Goal: Navigation & Orientation: Understand site structure

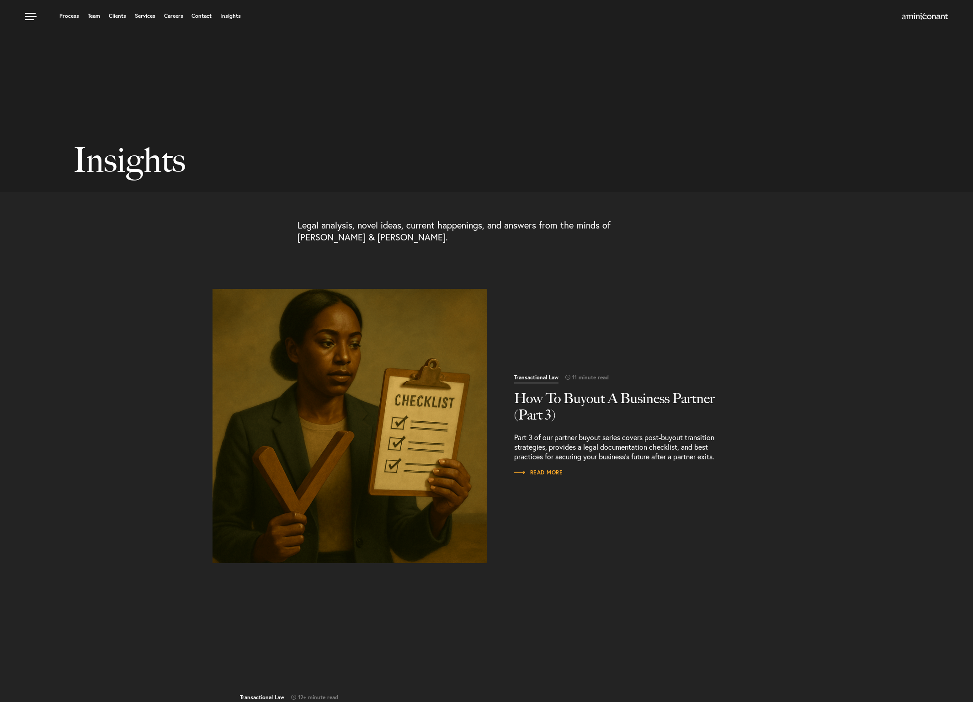
click at [369, 315] on img "Read More" at bounding box center [350, 426] width 288 height 288
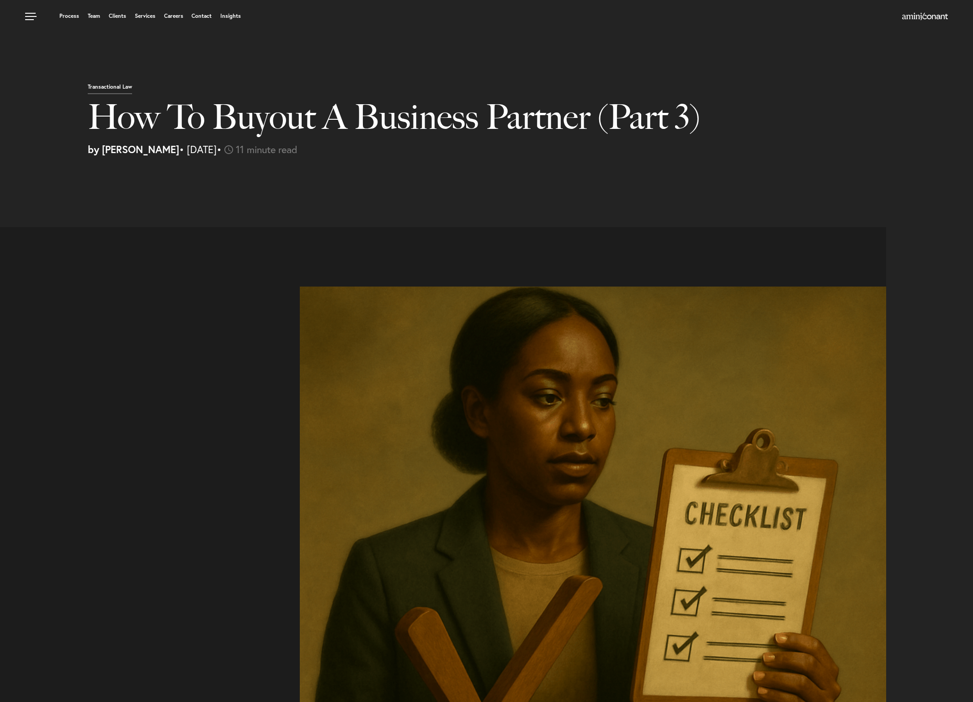
select select "US"
select select "Austin"
select select "Business and Civil Litigation"
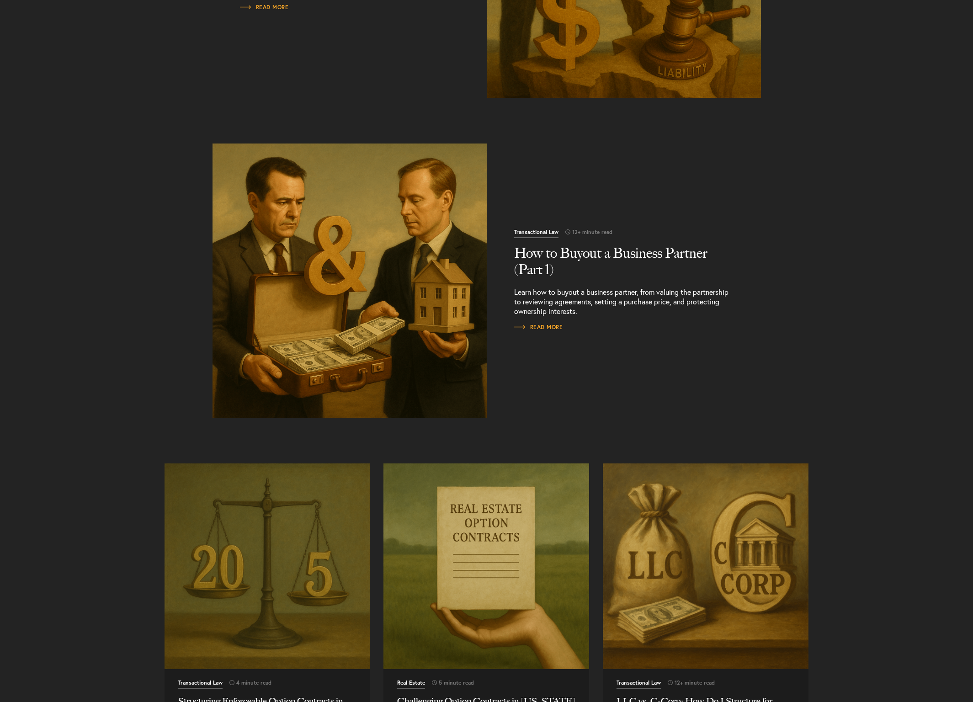
scroll to position [884, 0]
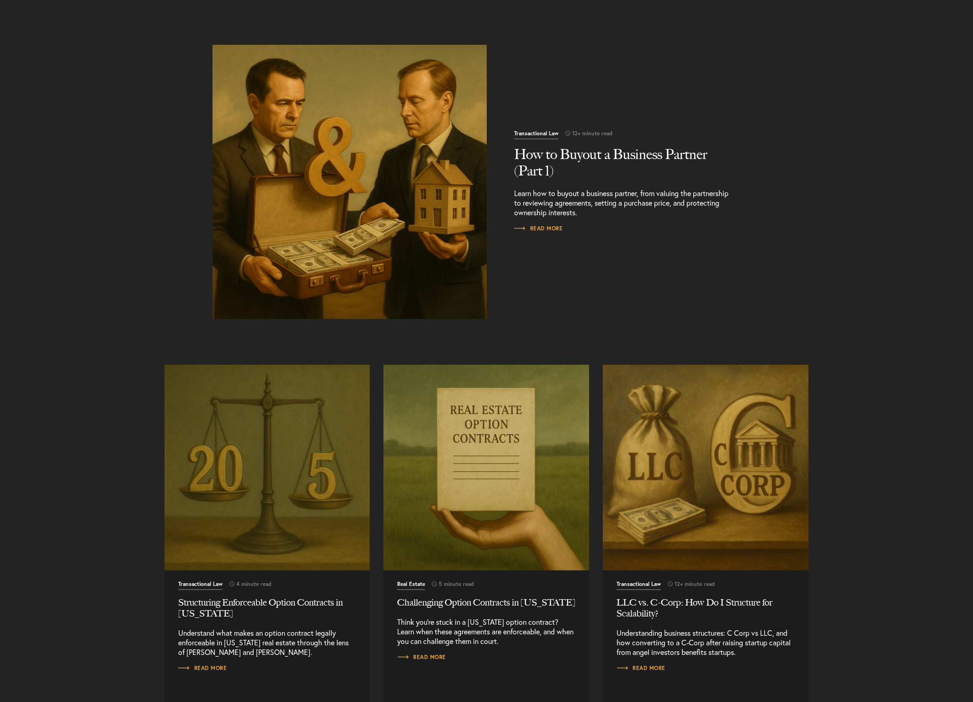
click at [219, 409] on img "Read More" at bounding box center [267, 468] width 216 height 216
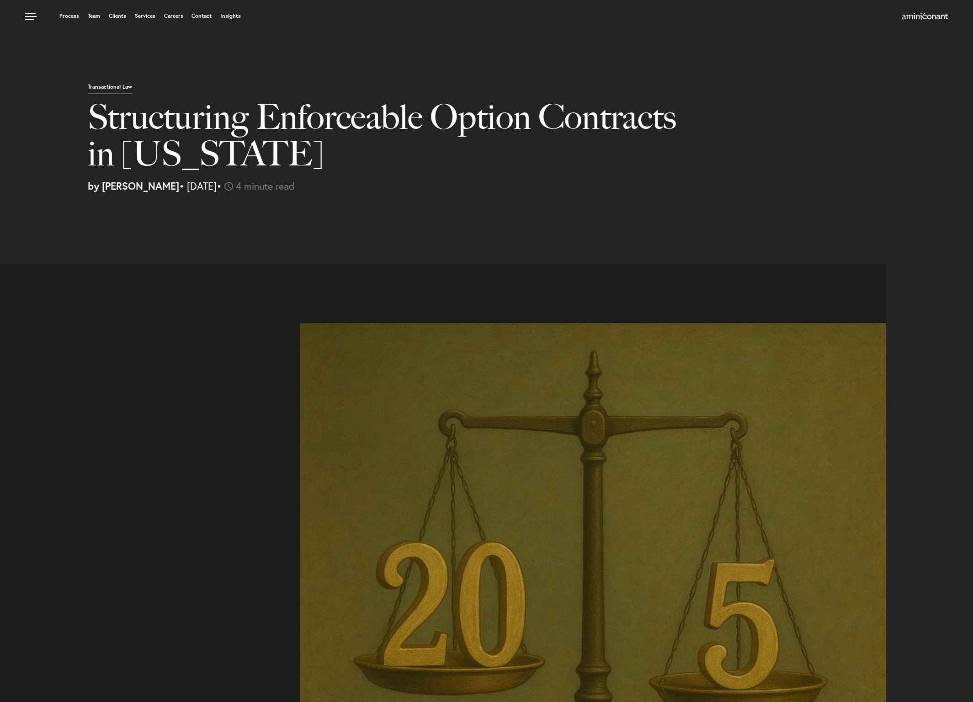
select select "US"
select select "Austin"
select select "Business and Civil Litigation"
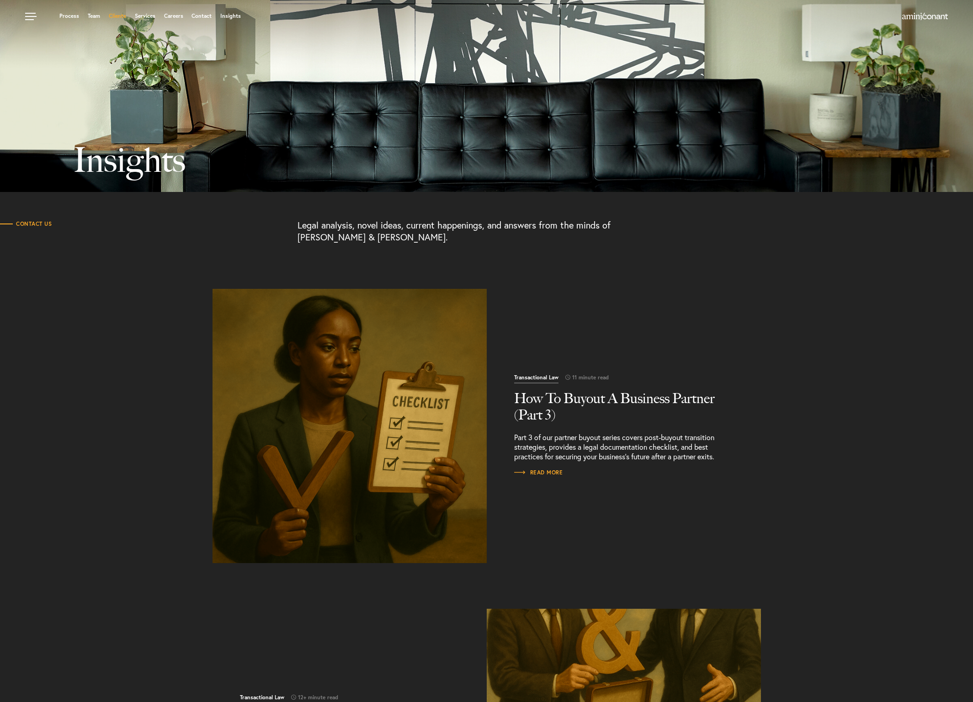
click at [116, 16] on link "Clients" at bounding box center [117, 15] width 17 height 5
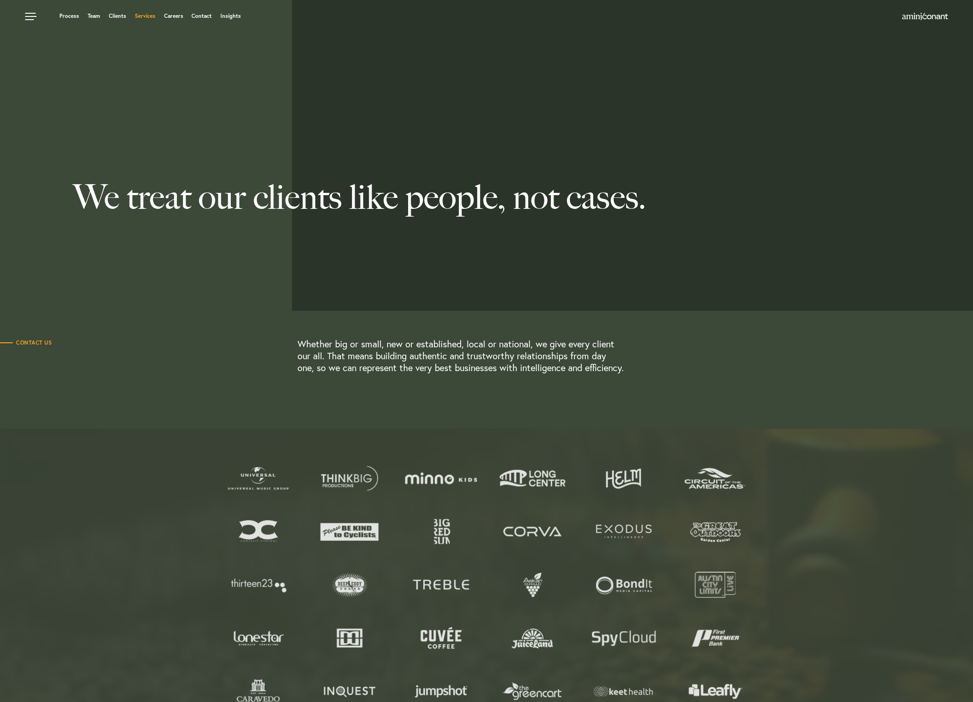
click at [145, 18] on link "Services" at bounding box center [145, 15] width 21 height 5
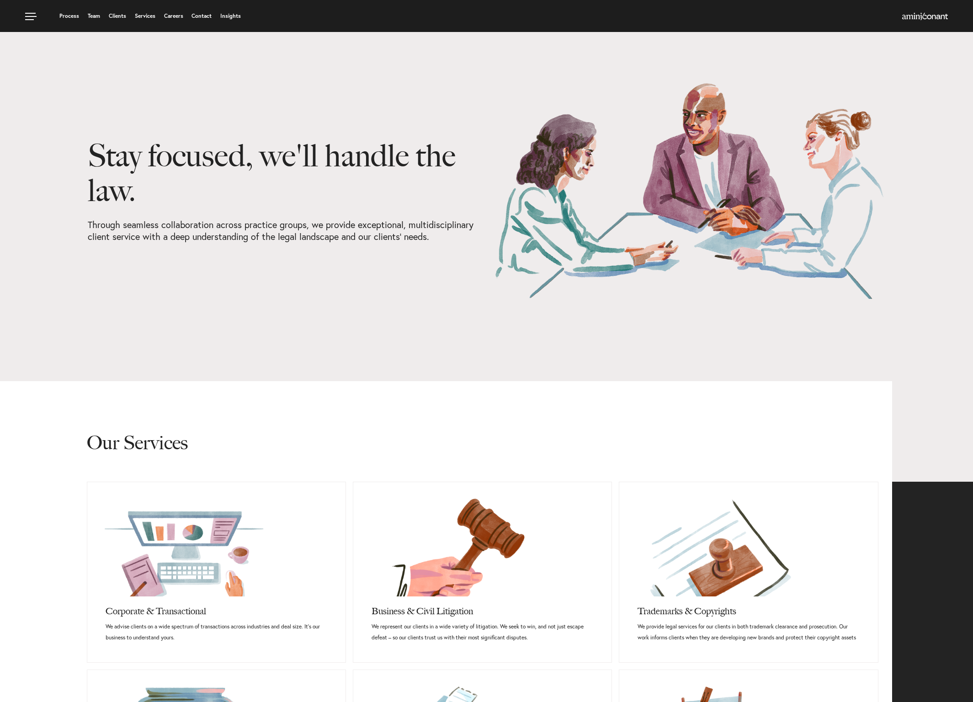
click at [178, 23] on div "Process Team Clients Services Careers Contact Insights" at bounding box center [486, 16] width 973 height 32
click at [177, 19] on link "Careers" at bounding box center [173, 15] width 19 height 5
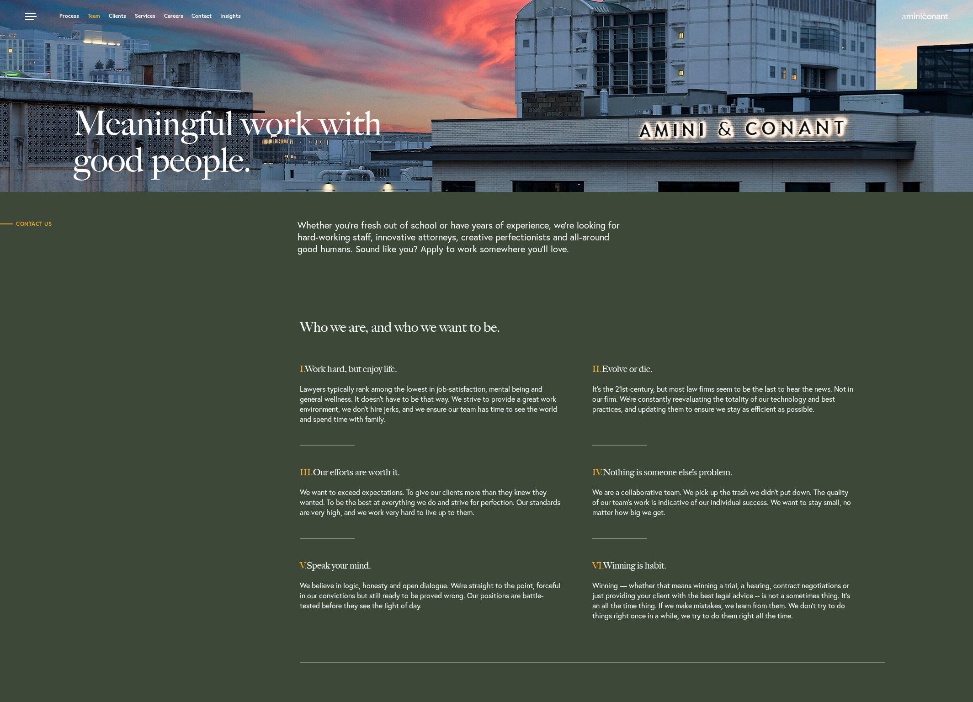
click at [90, 16] on link "Team" at bounding box center [94, 15] width 12 height 5
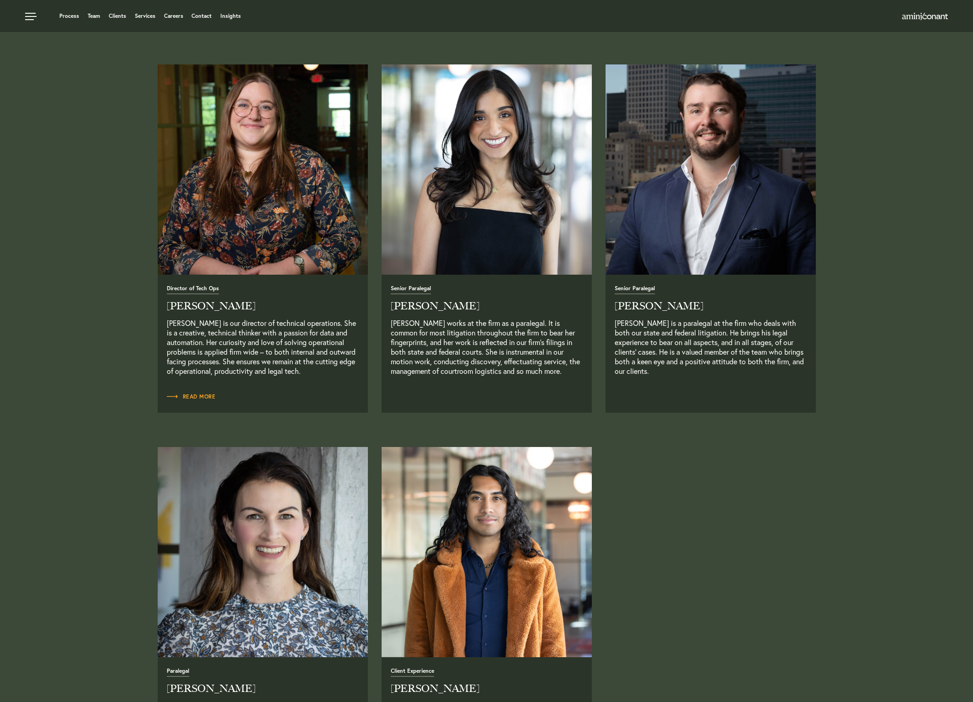
scroll to position [1689, 0]
